Goal: Obtain resource: Download file/media

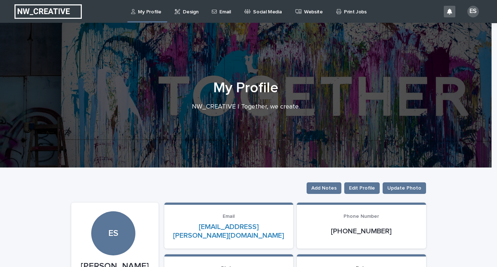
click at [226, 12] on p "Email" at bounding box center [224, 7] width 11 height 15
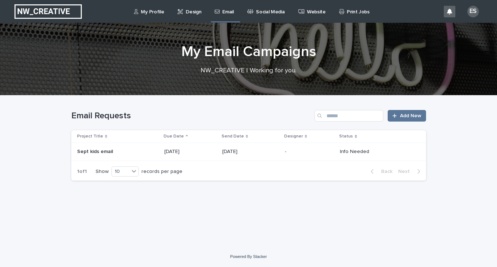
click at [187, 153] on p "[DATE]" at bounding box center [190, 152] width 52 height 6
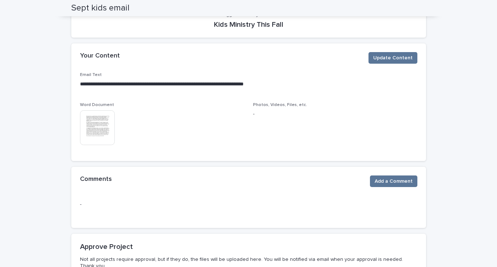
scroll to position [168, 0]
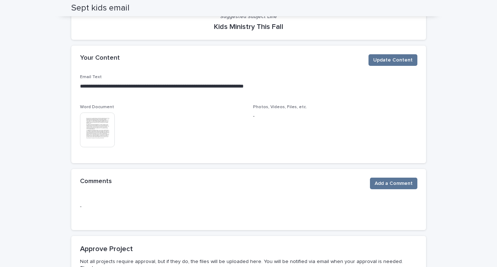
click at [97, 122] on img at bounding box center [97, 129] width 35 height 35
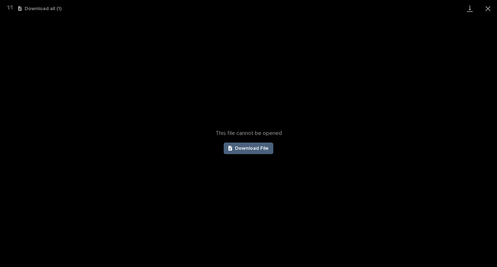
click at [246, 150] on span "Download File" at bounding box center [252, 148] width 34 height 5
